Goal: Task Accomplishment & Management: Complete application form

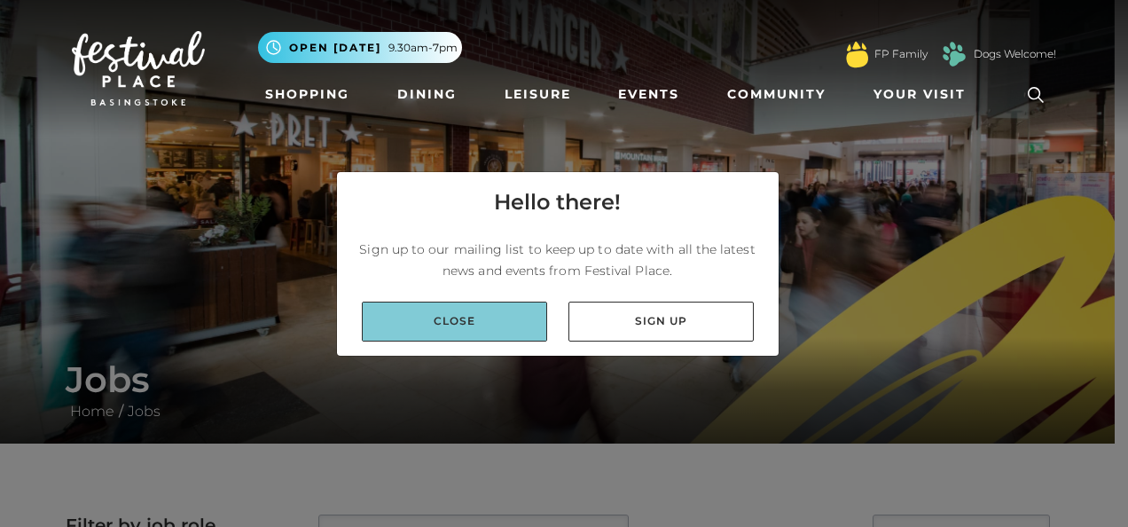
click at [483, 315] on link "Close" at bounding box center [454, 322] width 185 height 40
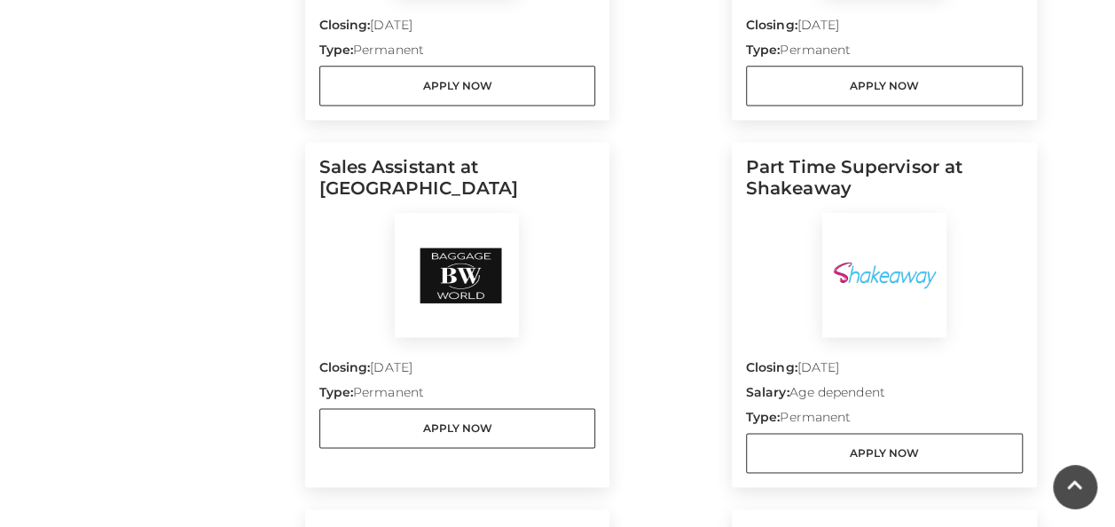
scroll to position [1197, 0]
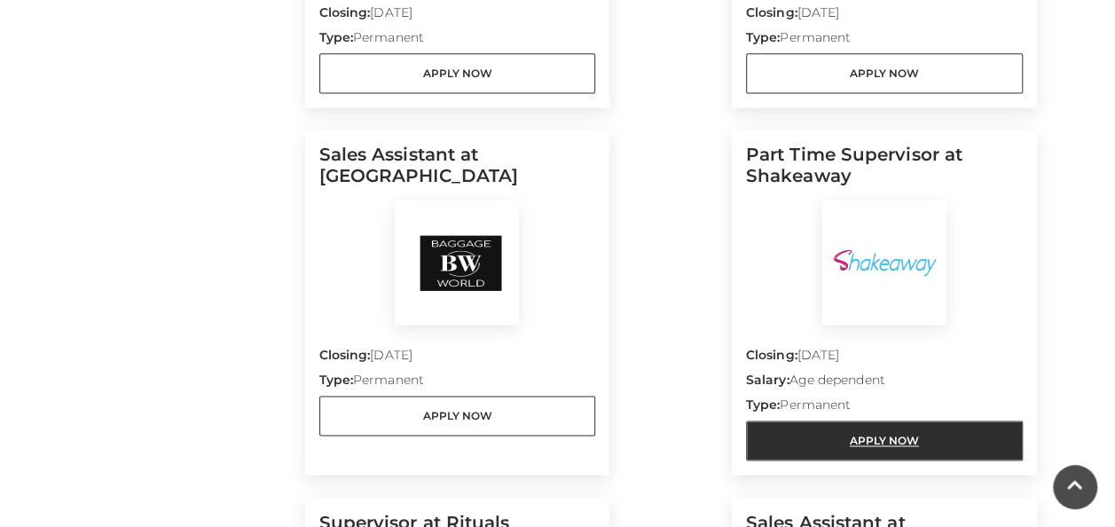
click at [890, 439] on link "Apply Now" at bounding box center [884, 440] width 277 height 40
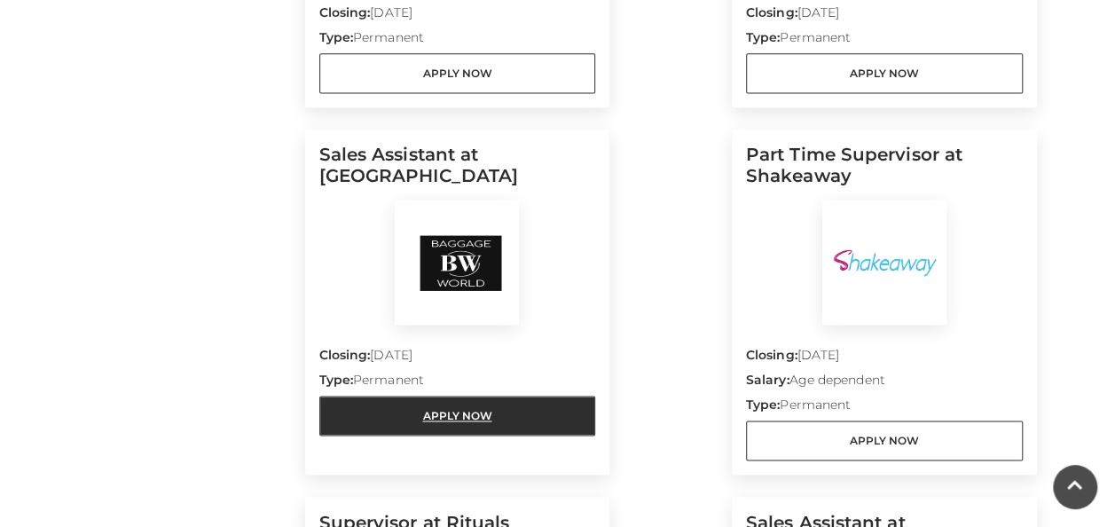
click at [447, 412] on link "Apply Now" at bounding box center [457, 416] width 277 height 40
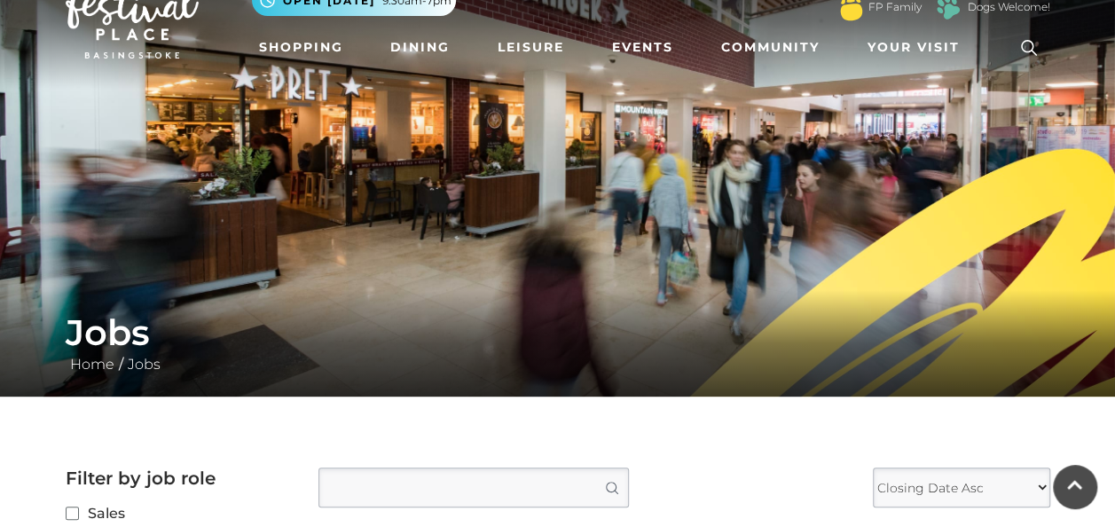
scroll to position [44, 0]
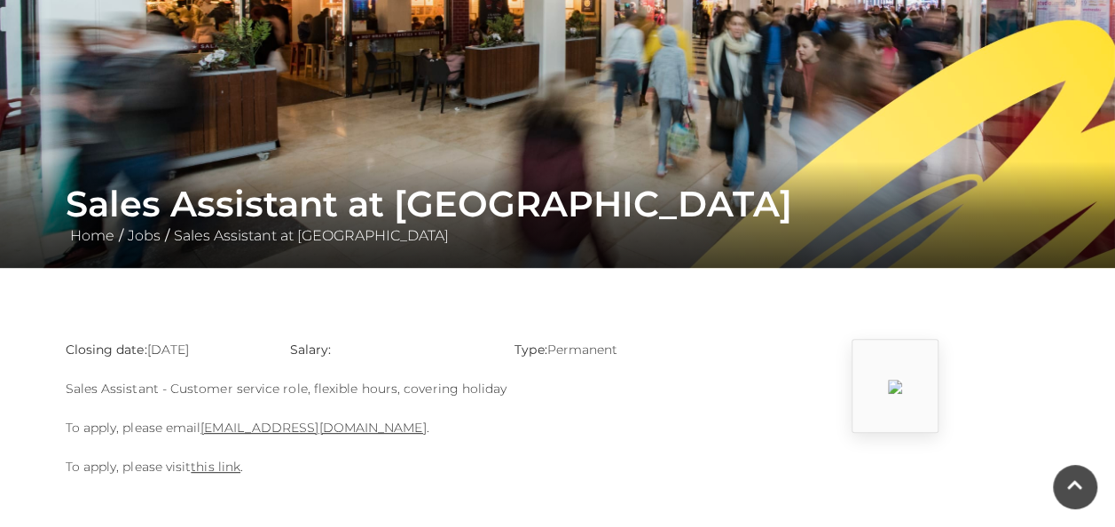
scroll to position [89, 0]
